Goal: Task Accomplishment & Management: Use online tool/utility

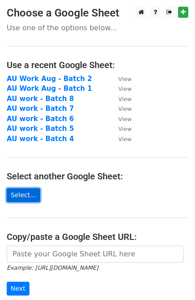
click at [24, 197] on link "Select..." at bounding box center [23, 196] width 33 height 14
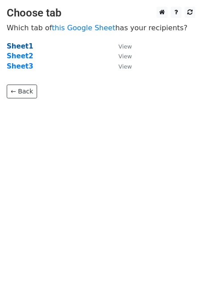
click at [18, 44] on strong "Sheet1" at bounding box center [20, 46] width 26 height 8
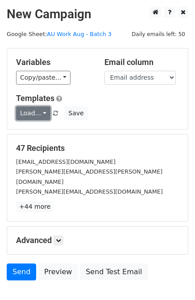
click at [41, 110] on link "Load..." at bounding box center [33, 114] width 34 height 14
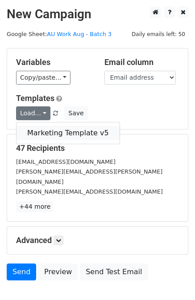
click at [52, 131] on link "Marketing Template v5" at bounding box center [67, 133] width 103 height 14
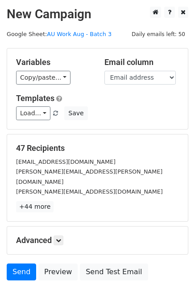
scroll to position [45, 0]
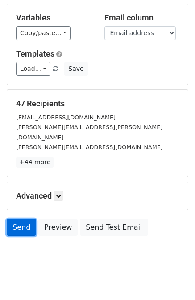
click at [25, 219] on link "Send" at bounding box center [21, 227] width 29 height 17
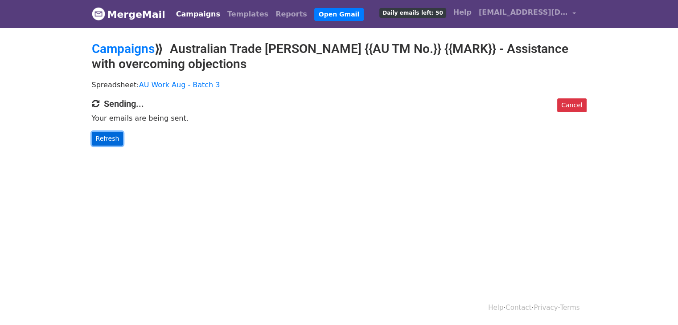
click at [111, 137] on link "Refresh" at bounding box center [108, 139] width 32 height 14
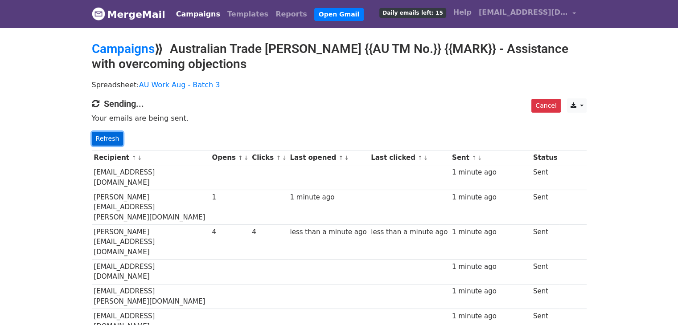
click at [111, 139] on link "Refresh" at bounding box center [108, 139] width 32 height 14
